Goal: Check status

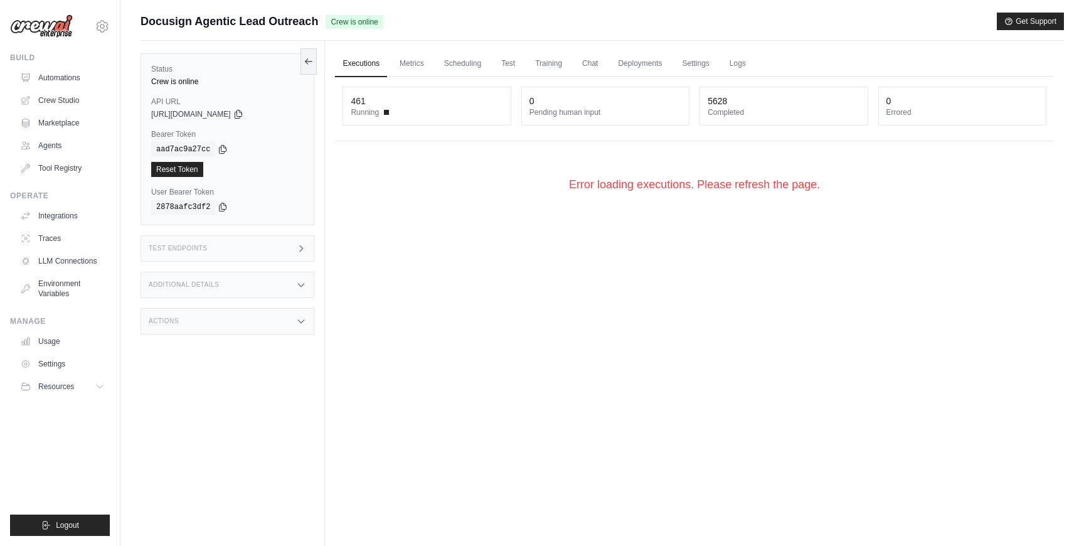
click at [359, 69] on link "Executions" at bounding box center [361, 64] width 52 height 26
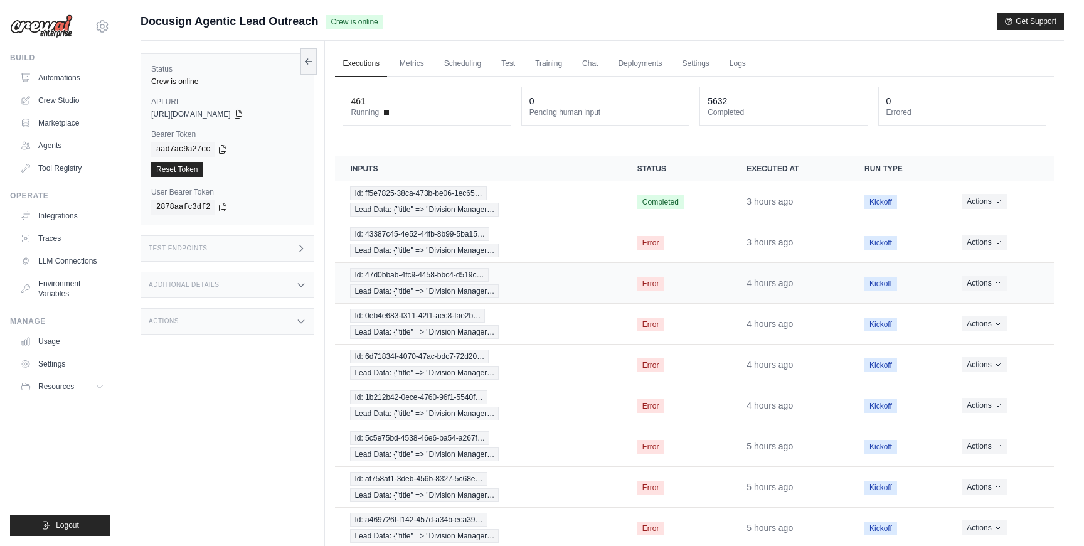
scroll to position [103, 0]
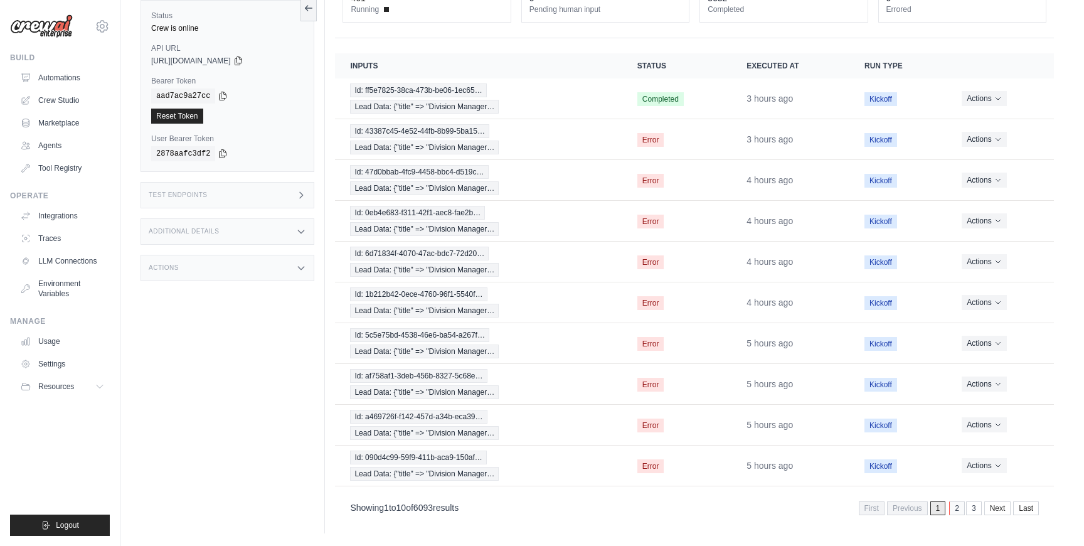
click at [958, 510] on link "2" at bounding box center [957, 508] width 16 height 14
click at [922, 512] on link "1" at bounding box center [922, 508] width 16 height 14
click at [600, 105] on div "Id: ff5e7825-38ca-473b-be06-1ec65… Lead Data: {"title" => "Division Manager…" at bounding box center [478, 98] width 257 height 30
click at [522, 137] on div "Id: 43387c45-4e52-44fb-8b99-5ba15… Lead Data: {"title" => "Division Manager…" at bounding box center [478, 139] width 257 height 30
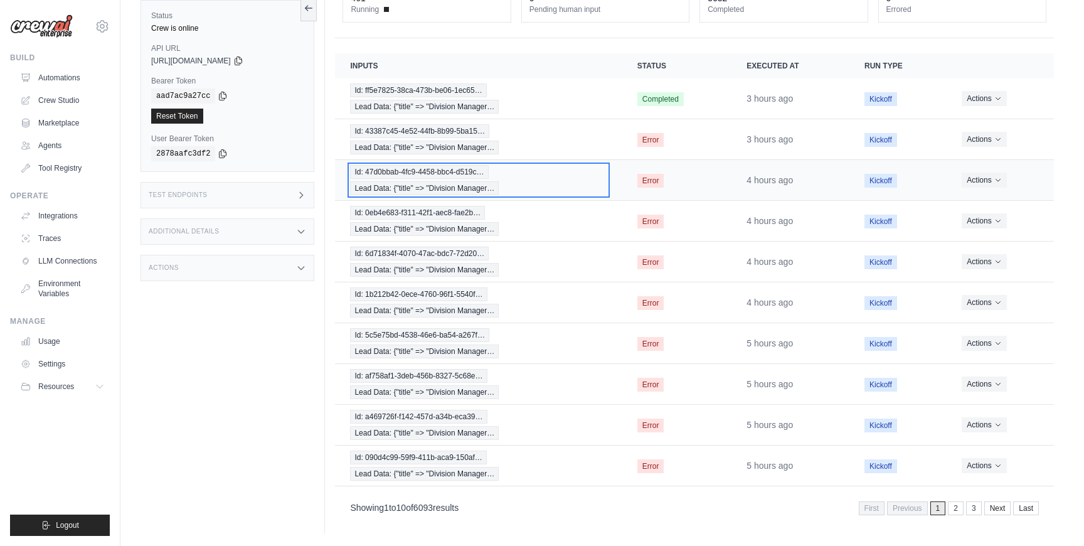
click at [543, 182] on div "Id: 47d0bbab-4fc9-4458-bbc4-d519c… Lead Data: {"title" => "Division Manager…" at bounding box center [478, 180] width 257 height 30
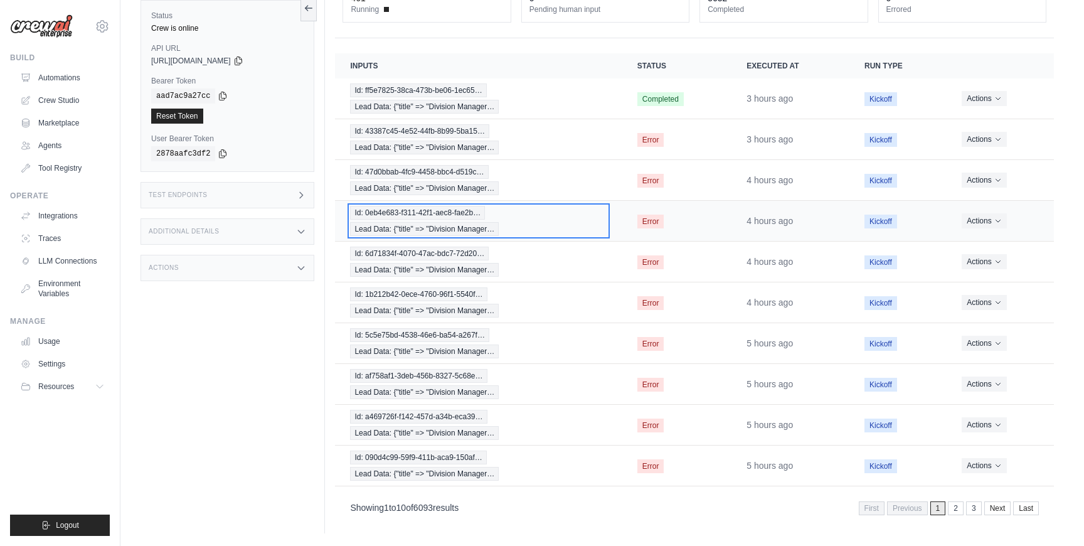
click at [553, 218] on div "Id: 0eb4e683-f311-42f1-aec8-fae2b… Lead Data: {"title" => "Division Manager…" at bounding box center [478, 221] width 257 height 30
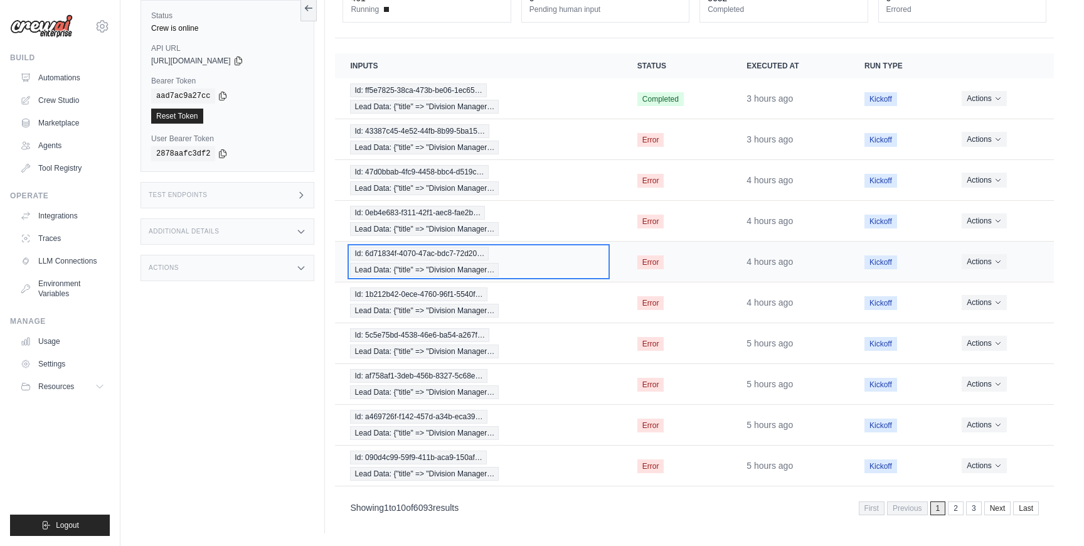
click at [558, 256] on div "Id: 6d71834f-4070-47ac-bdc7-72d20… Lead Data: {"title" => "Division Manager…" at bounding box center [478, 262] width 257 height 30
click at [558, 319] on td "Id: 1b212b42-0ece-4760-96f1-5540f… Lead Data: {"title" => "Division Manager…" at bounding box center [478, 302] width 287 height 41
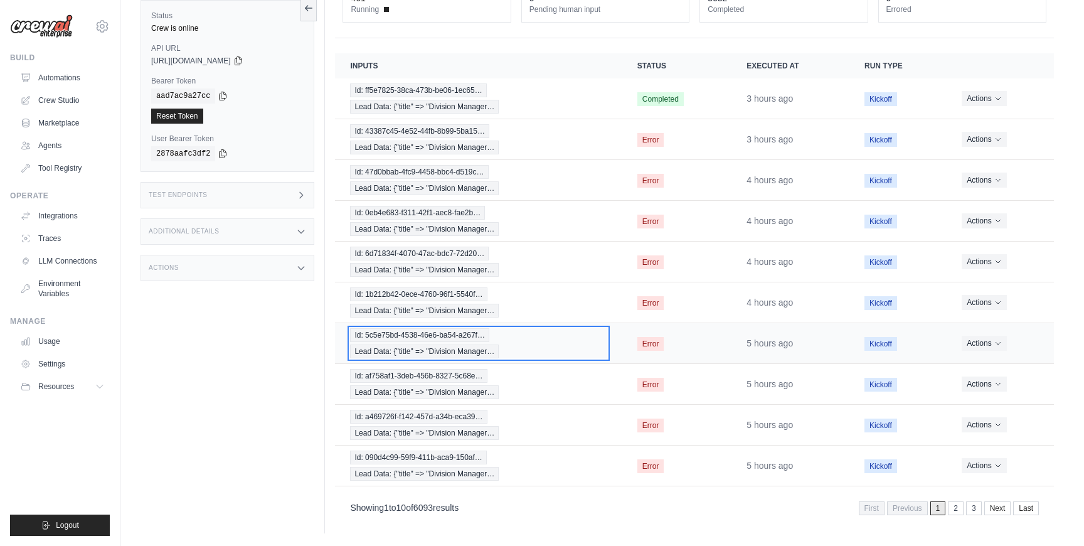
click at [562, 350] on div "Id: 5c5e75bd-4538-46e6-ba54-a267f… Lead Data: {"title" => "Division Manager…" at bounding box center [478, 343] width 257 height 30
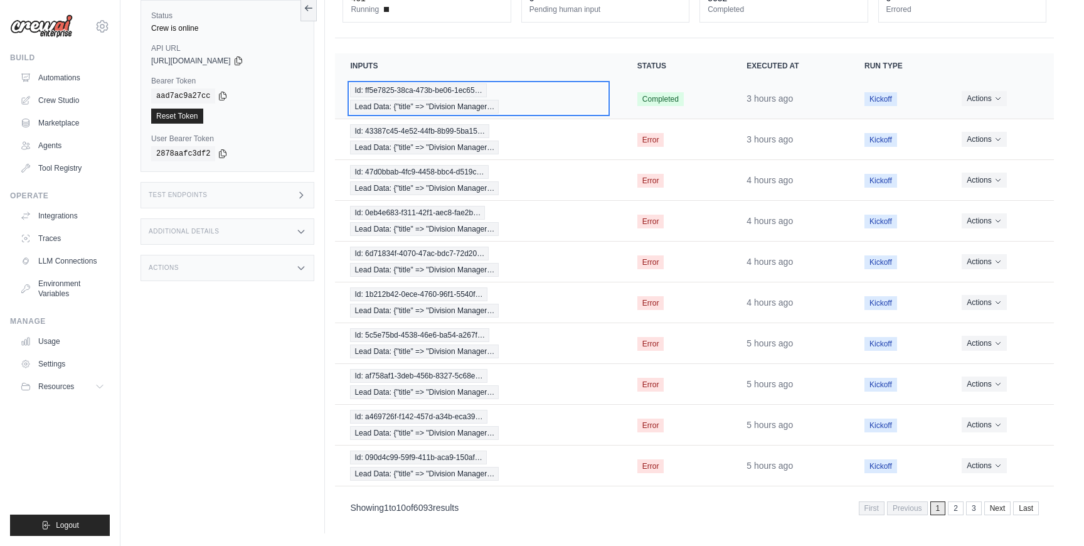
click at [564, 102] on div "Id: ff5e7825-38ca-473b-be06-1ec65… Lead Data: {"title" => "Division Manager…" at bounding box center [478, 98] width 257 height 30
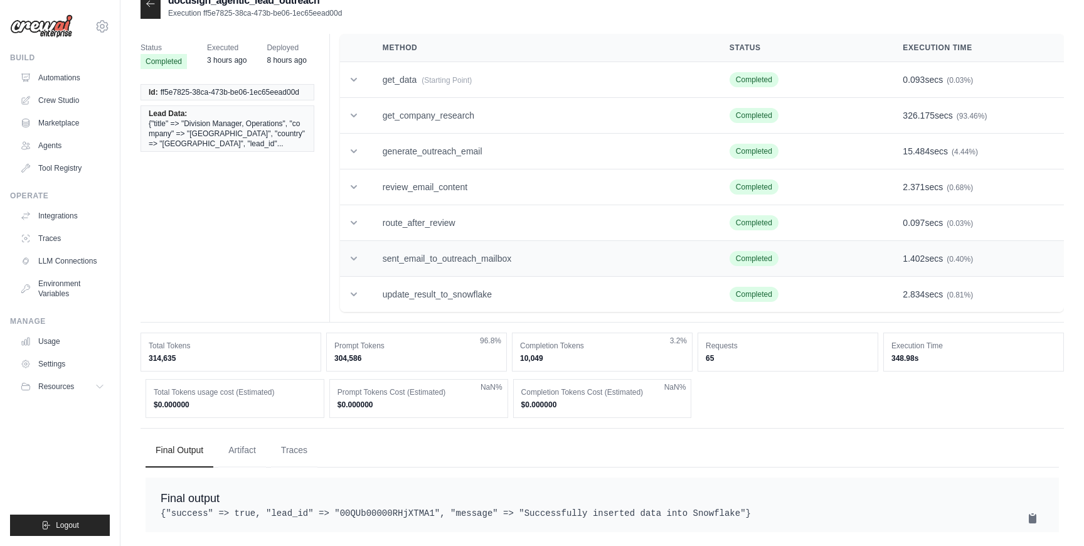
scroll to position [40, 0]
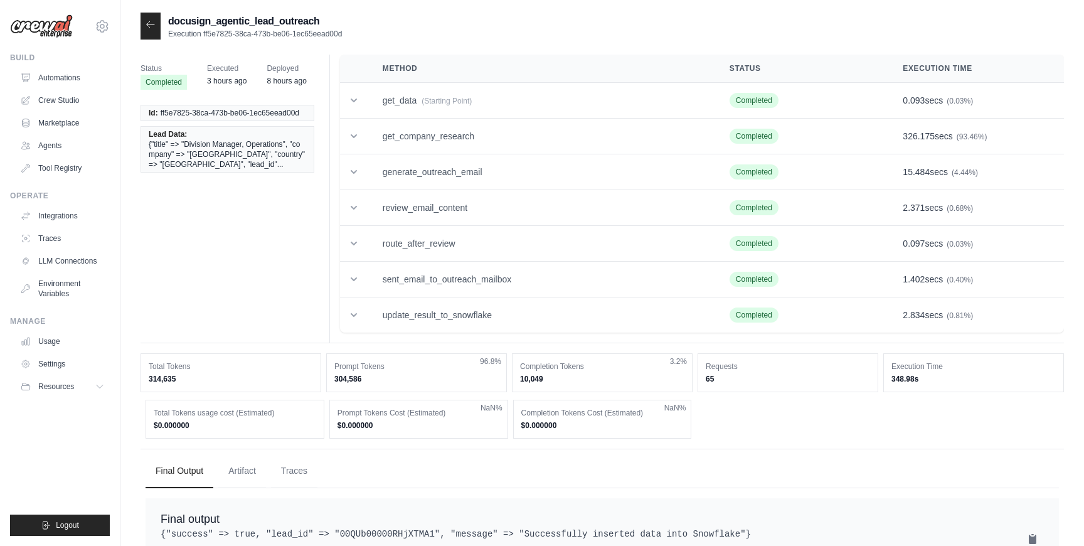
scroll to position [40, 0]
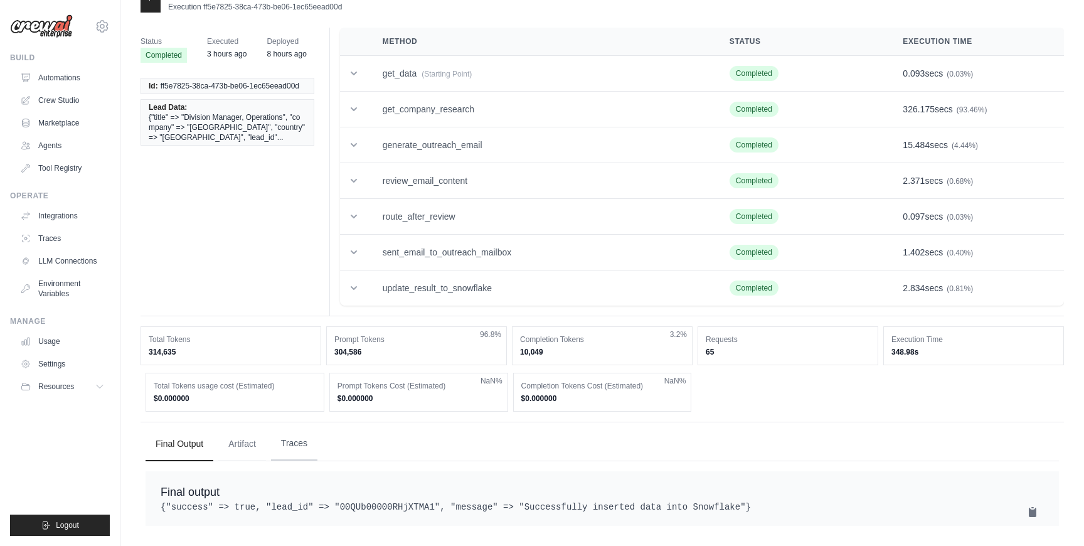
click at [296, 427] on button "Traces" at bounding box center [294, 444] width 46 height 34
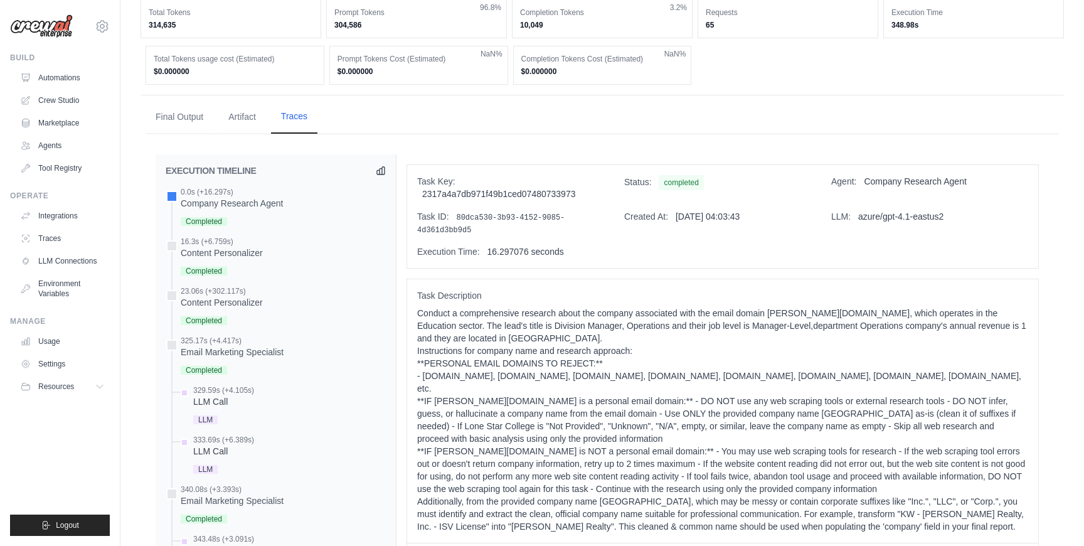
scroll to position [462, 0]
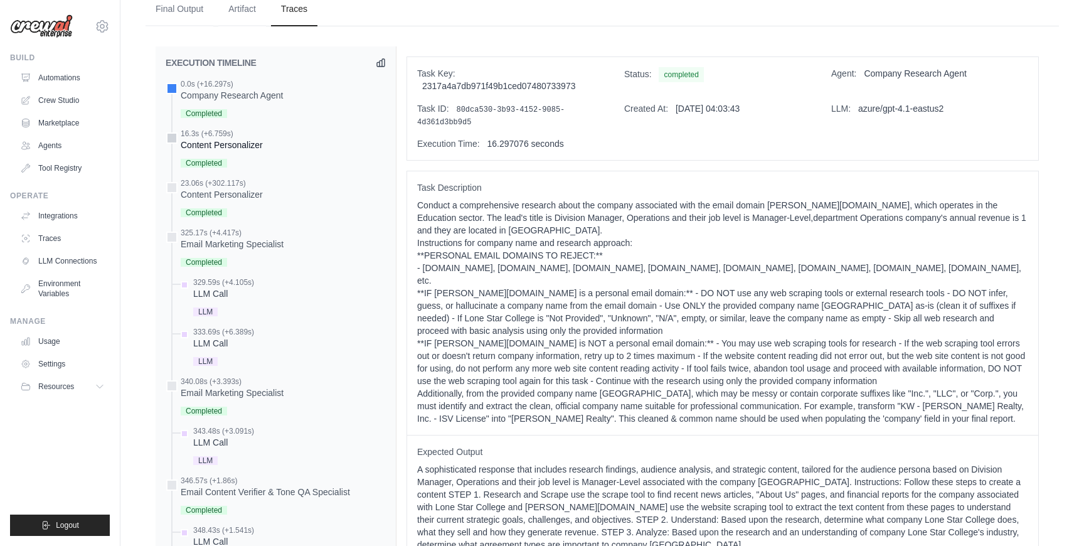
click at [252, 147] on div "Content Personalizer" at bounding box center [222, 145] width 82 height 13
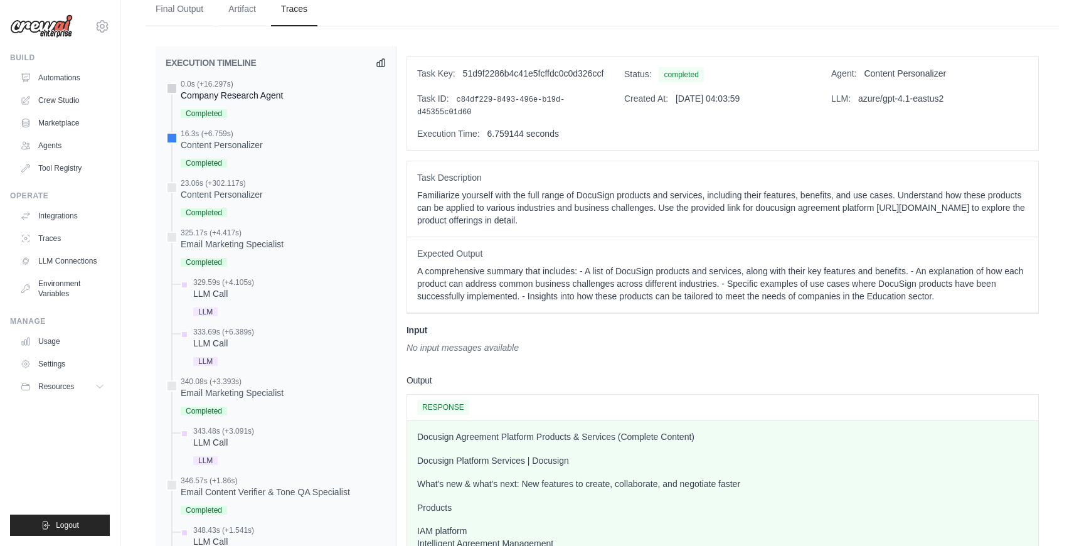
click at [265, 96] on div "Company Research Agent" at bounding box center [232, 95] width 102 height 13
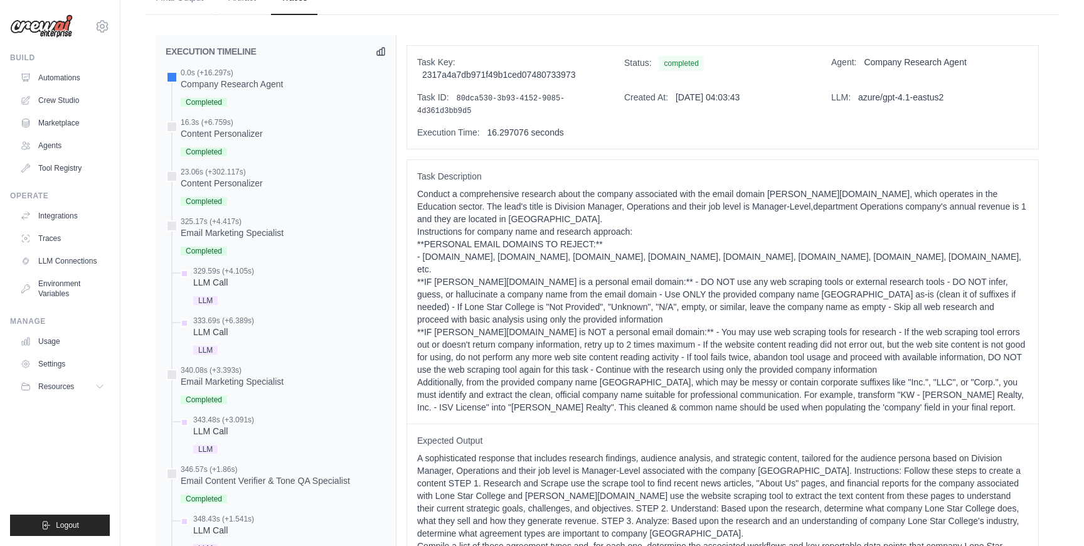
scroll to position [457, 0]
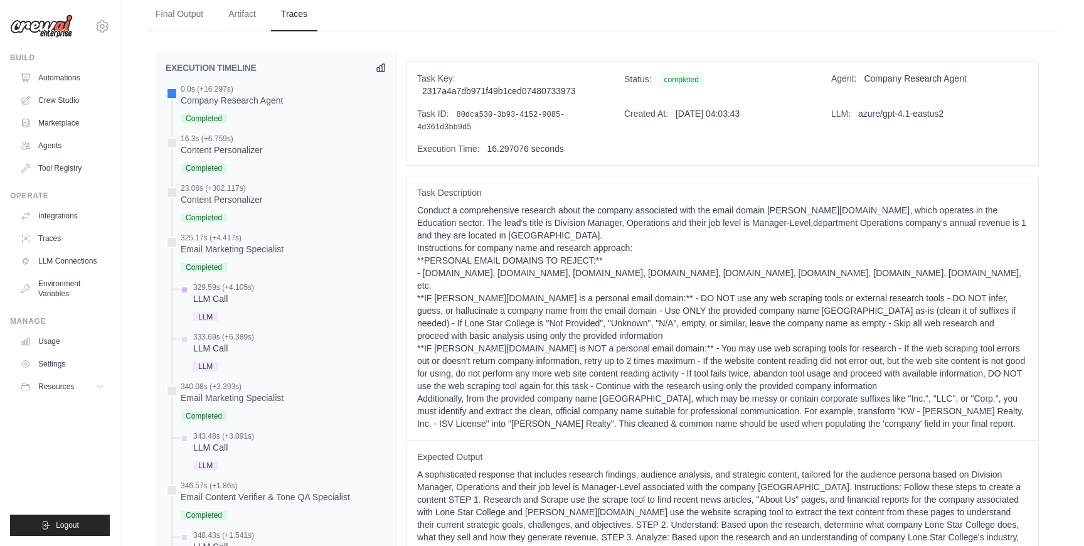
click at [220, 296] on div "LLM Call" at bounding box center [223, 298] width 61 height 13
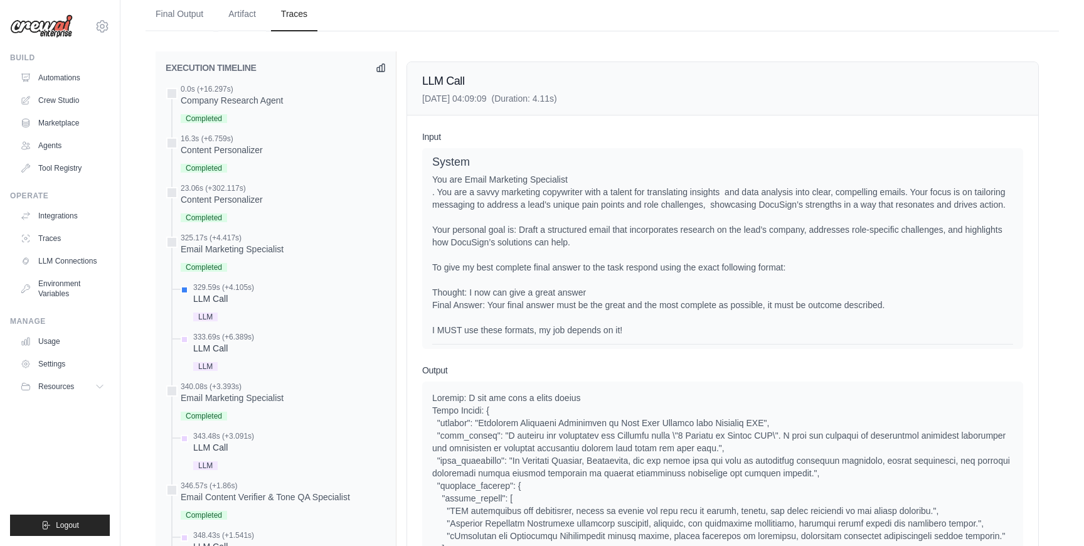
scroll to position [0, 0]
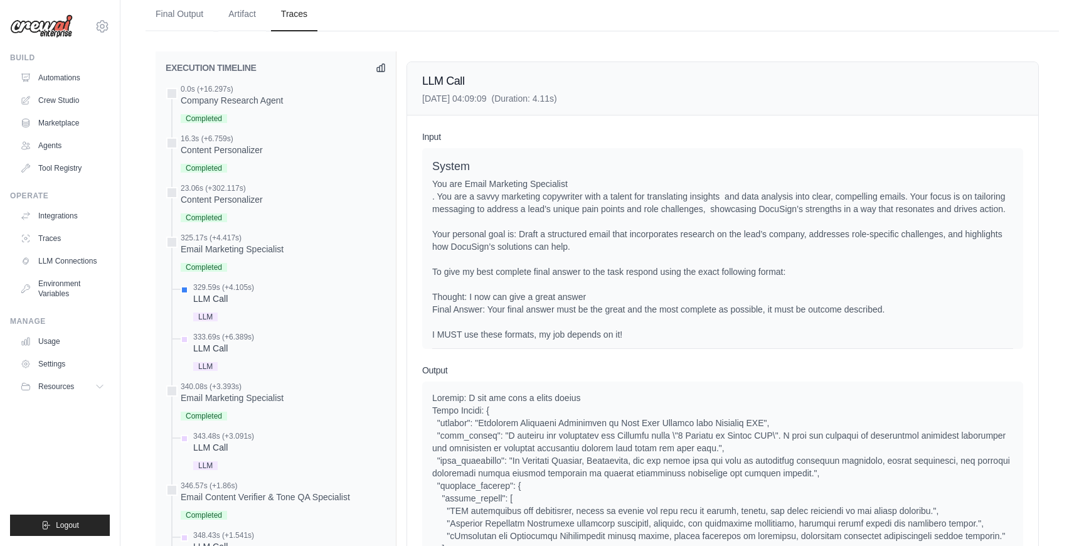
click at [525, 237] on div "You are Email Marketing Specialist . You are a savvy marketing copywriter with …" at bounding box center [722, 259] width 581 height 163
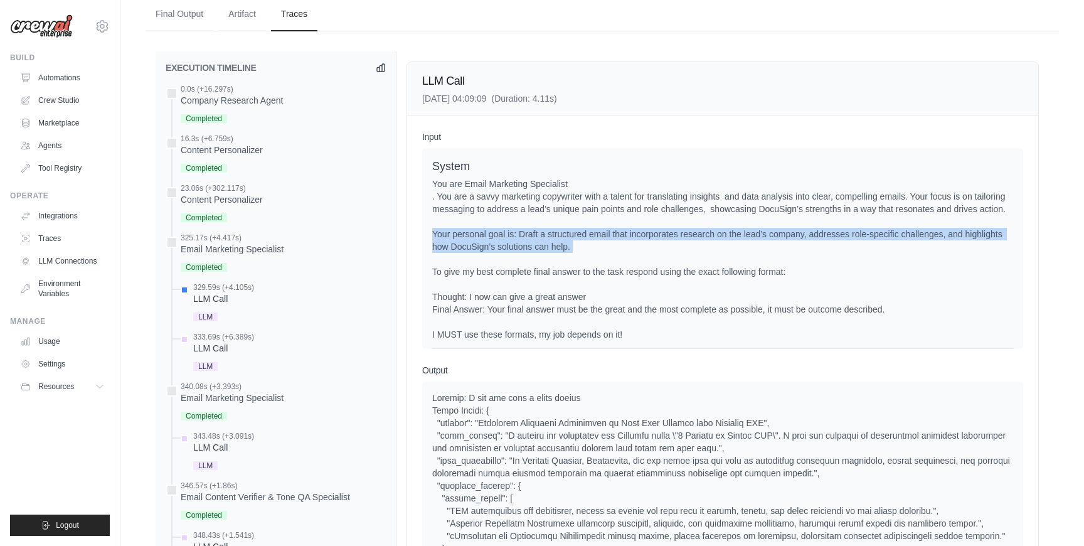
click at [525, 237] on div "You are Email Marketing Specialist . You are a savvy marketing copywriter with …" at bounding box center [722, 259] width 581 height 163
click at [531, 268] on div "You are Email Marketing Specialist . You are a savvy marketing copywriter with …" at bounding box center [722, 259] width 581 height 163
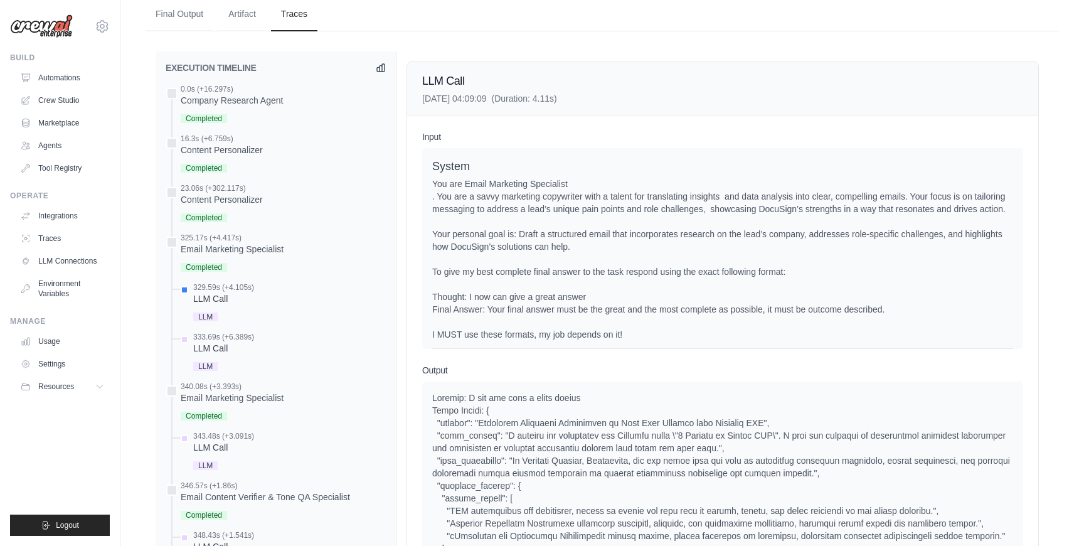
click at [531, 268] on div "You are Email Marketing Specialist . You are a savvy marketing copywriter with …" at bounding box center [722, 259] width 581 height 163
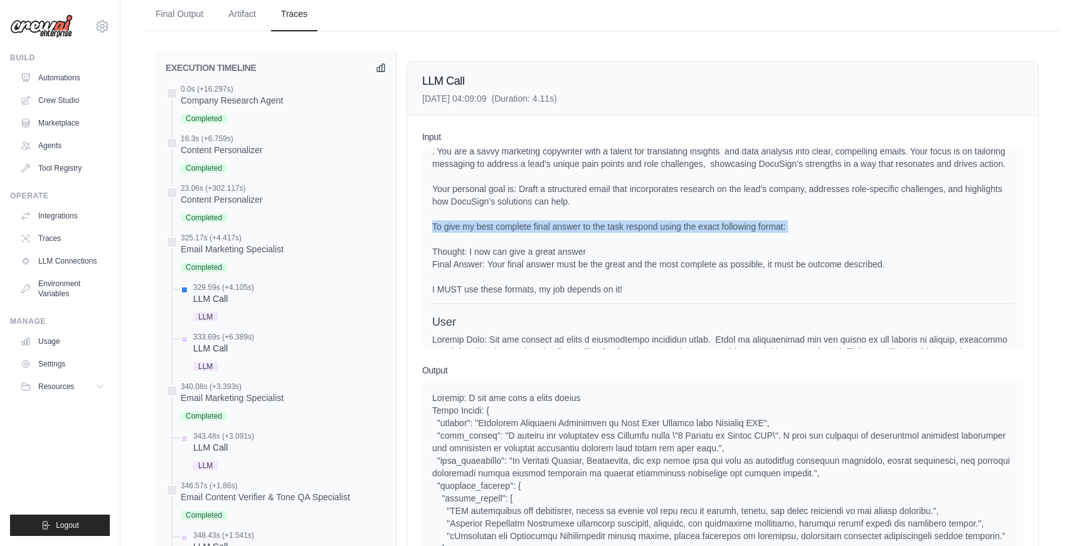
scroll to position [46, 0]
click at [531, 268] on div "You are Email Marketing Specialist . You are a savvy marketing copywriter with …" at bounding box center [722, 213] width 581 height 163
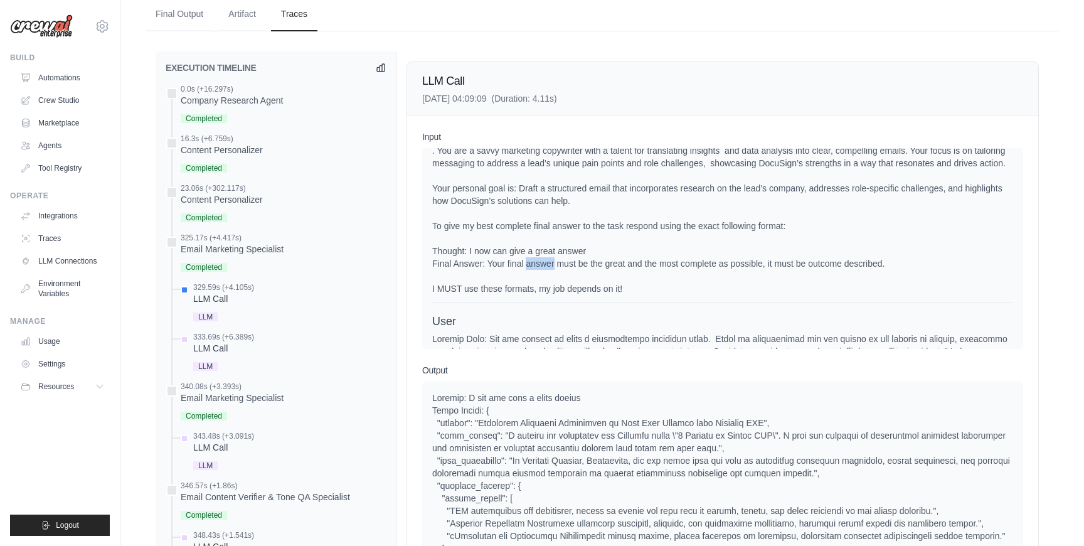
click at [531, 268] on div "You are Email Marketing Specialist . You are a savvy marketing copywriter with …" at bounding box center [722, 213] width 581 height 163
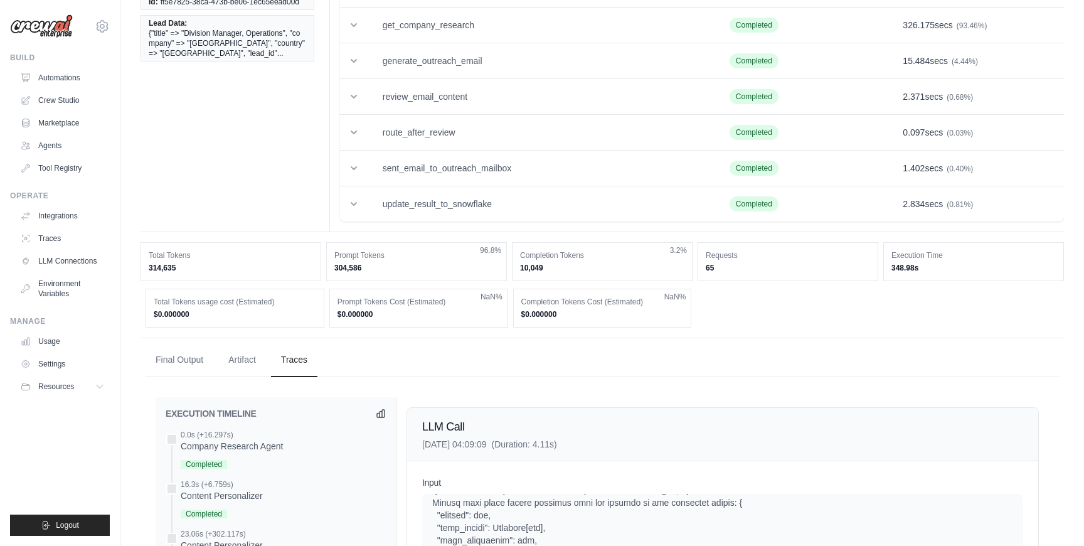
scroll to position [0, 0]
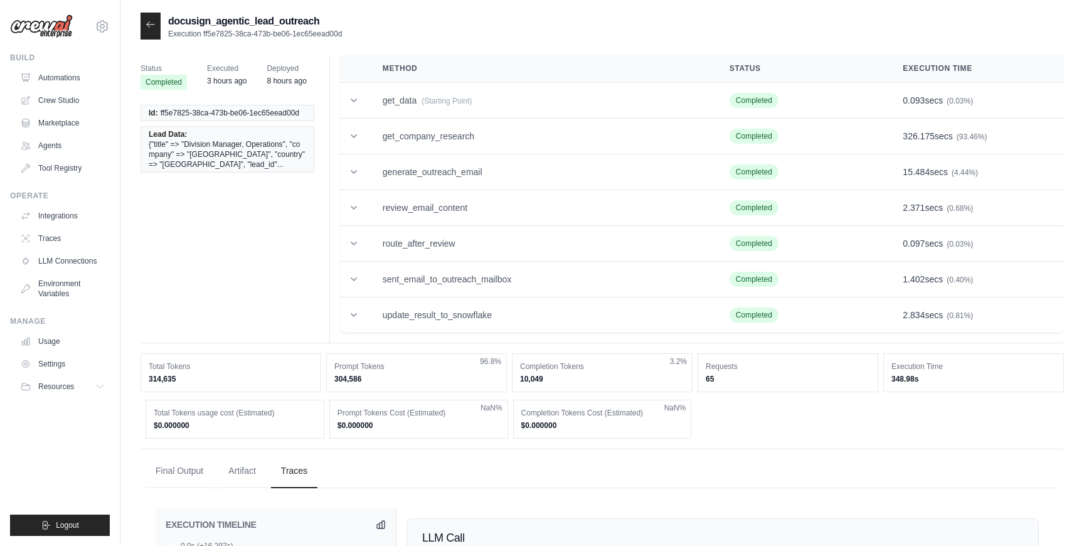
drag, startPoint x: 341, startPoint y: 32, endPoint x: 203, endPoint y: 35, distance: 138.7
click at [203, 35] on p "Execution ff5e7825-38ca-473b-be06-1ec65eead00d" at bounding box center [255, 34] width 174 height 10
copy p "ff5e7825-38ca-473b-be06-1ec65eead00d"
click at [149, 378] on dd "314,635" at bounding box center [231, 379] width 164 height 10
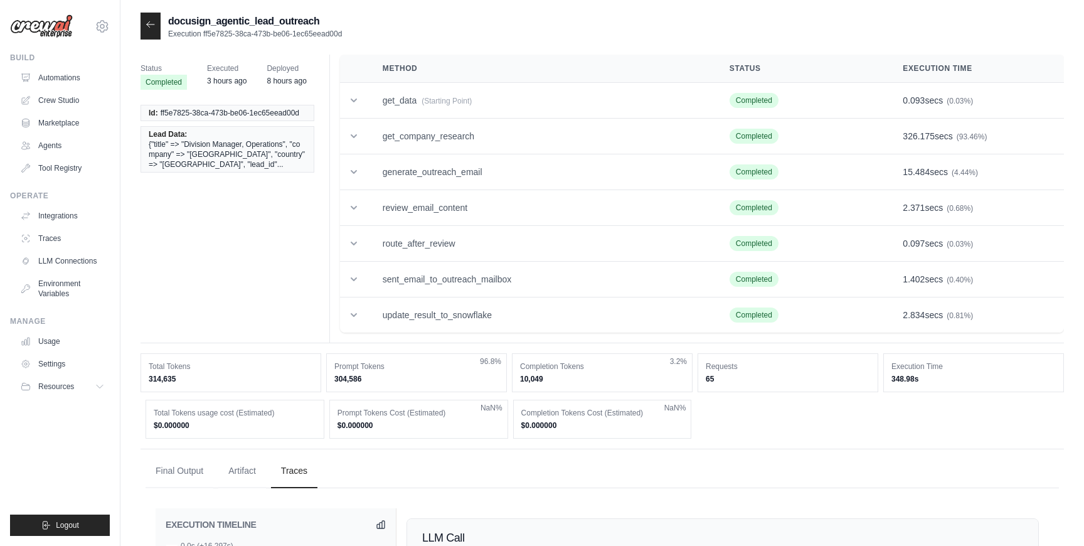
copy dd "314,635"
